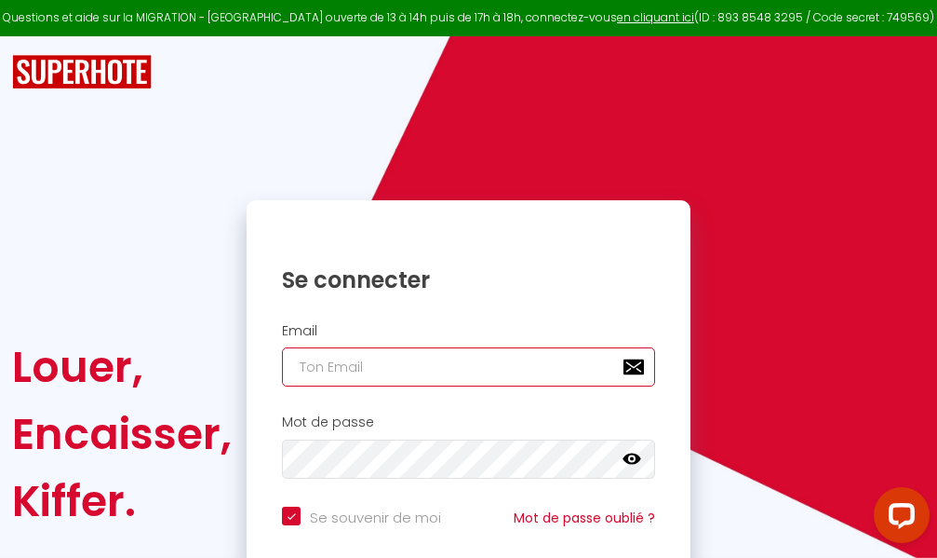
click at [464, 362] on input "email" at bounding box center [468, 366] width 373 height 39
type input "m"
checkbox input "true"
type input "ma"
checkbox input "true"
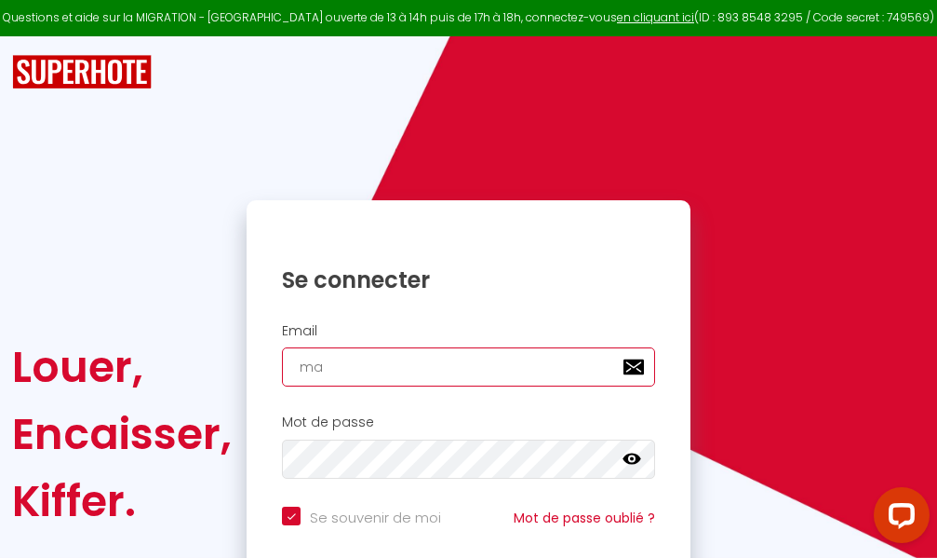
type input "mar"
checkbox input "true"
type input "marc"
checkbox input "true"
type input "marcd"
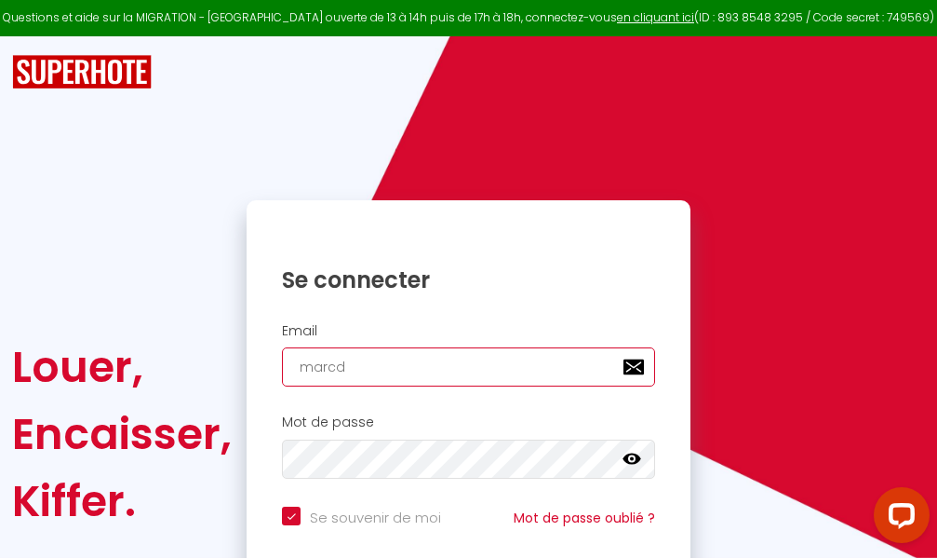
checkbox input "true"
type input "marcdp"
checkbox input "true"
type input "marcdpo"
checkbox input "true"
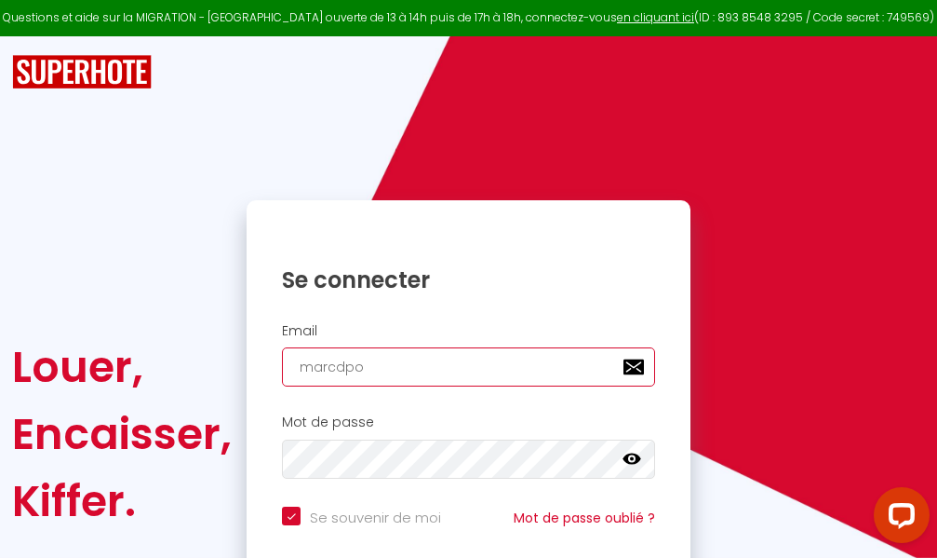
type input "marcdpoz"
checkbox input "true"
type input "marcdpoz."
checkbox input "true"
type input "marcdpoz.l"
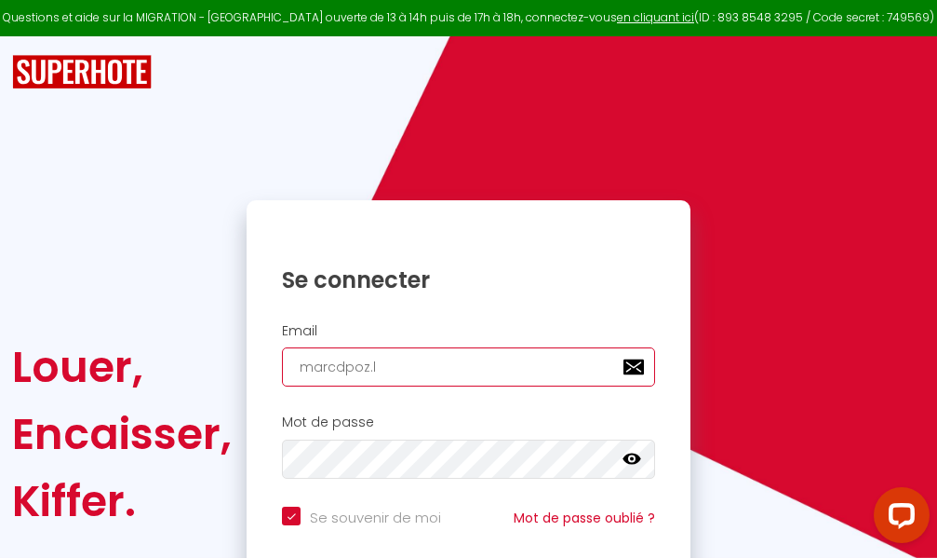
checkbox input "true"
type input "marcdpoz.lo"
checkbox input "true"
type input "marcdpoz.loc"
checkbox input "true"
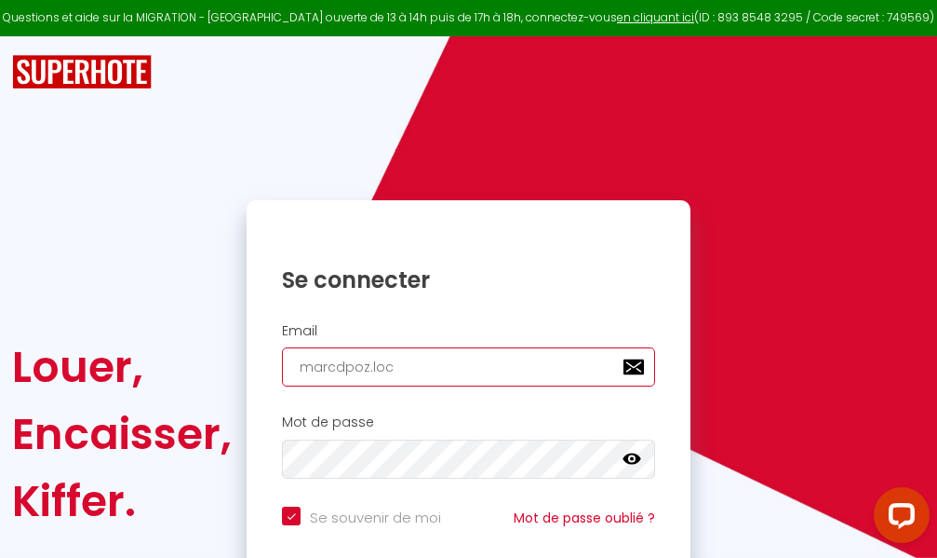
type input "marcdpoz.loca"
checkbox input "true"
type input "marcdpoz.locat"
checkbox input "true"
type input "marcdpoz.locati"
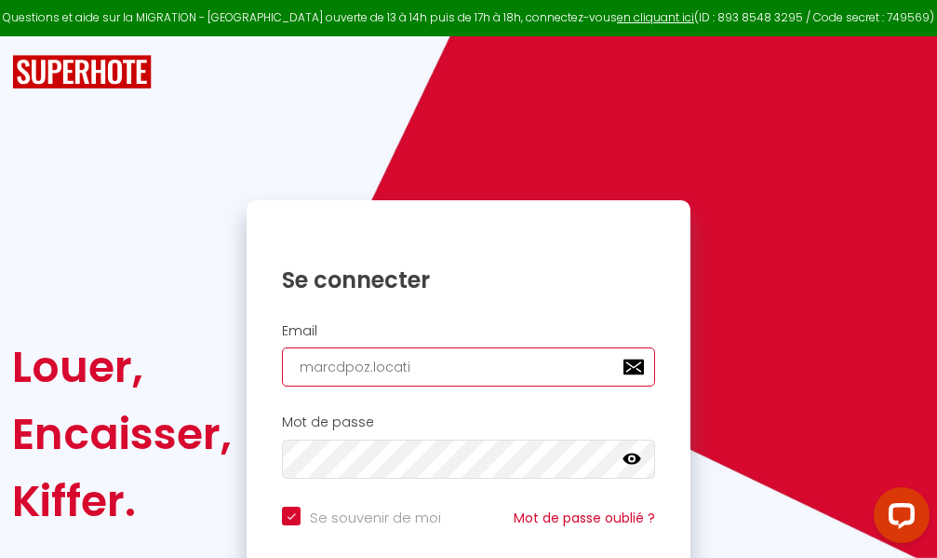
checkbox input "true"
type input "marcdpoz.locatio"
checkbox input "true"
type input "marcdpoz.location"
checkbox input "true"
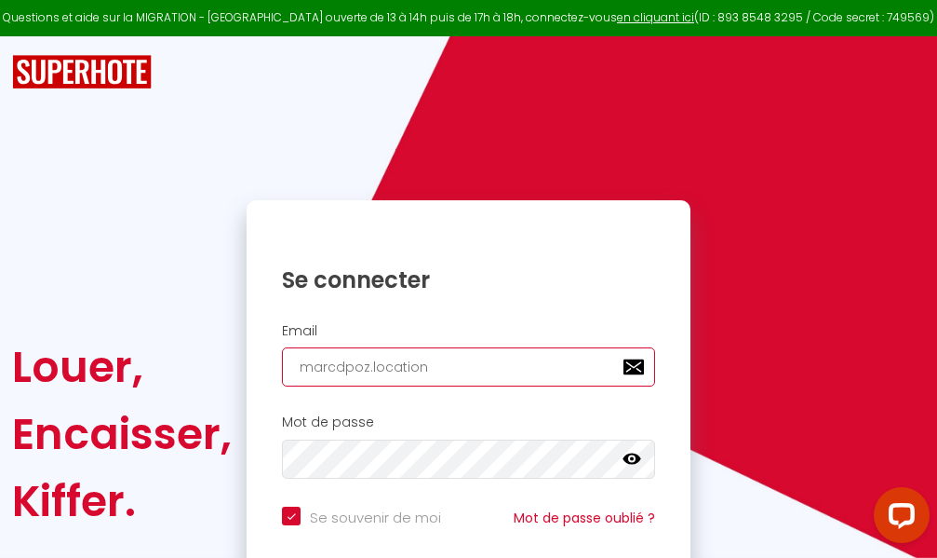
type input "marcdpoz.location@"
checkbox input "true"
type input "marcdpoz.location@g"
checkbox input "true"
type input "marcdpoz.location@gm"
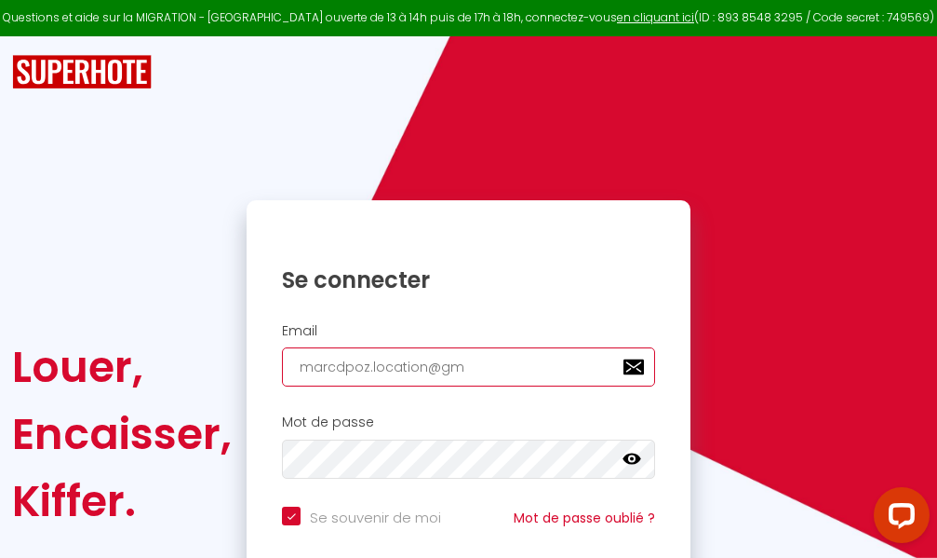
checkbox input "true"
type input "marcdpoz.location@gma"
checkbox input "true"
type input "marcdpoz.location@gmai"
checkbox input "true"
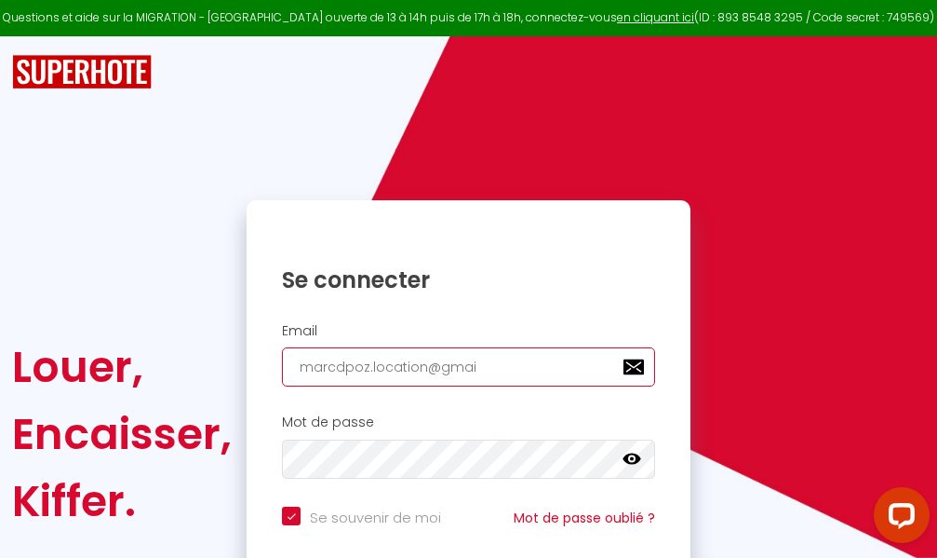
type input "[EMAIL_ADDRESS]"
checkbox input "true"
type input "[EMAIL_ADDRESS]."
checkbox input "true"
type input "marcdpoz.location@gmail.c"
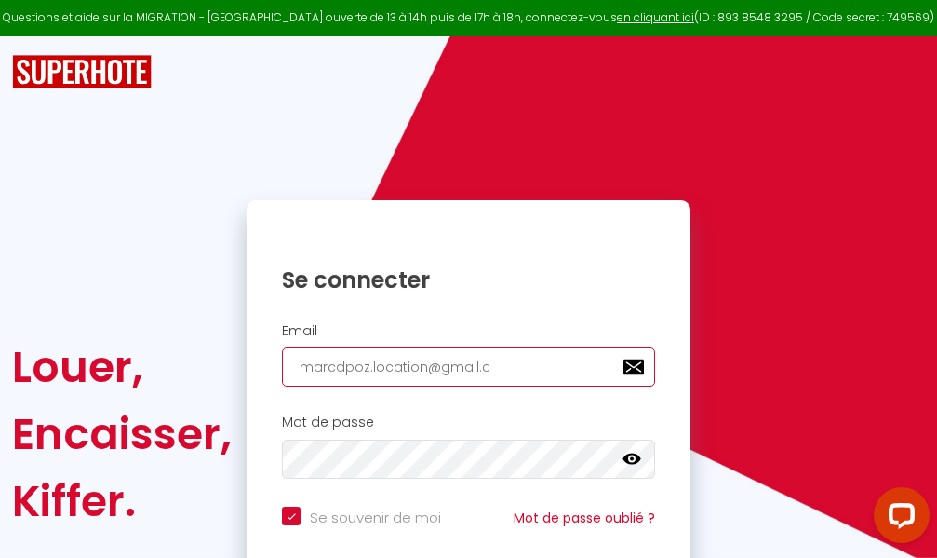
checkbox input "true"
type input "[EMAIL_ADDRESS][DOMAIN_NAME]"
checkbox input "true"
type input "[EMAIL_ADDRESS][DOMAIN_NAME]"
checkbox input "true"
